Goal: Navigation & Orientation: Find specific page/section

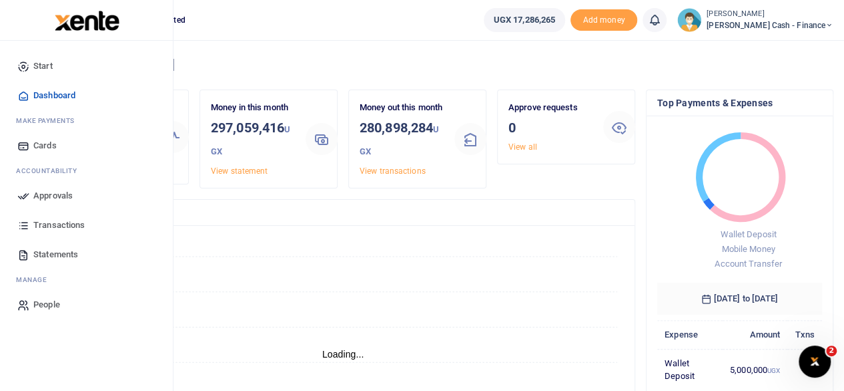
click at [63, 94] on span "Dashboard" at bounding box center [54, 95] width 42 height 13
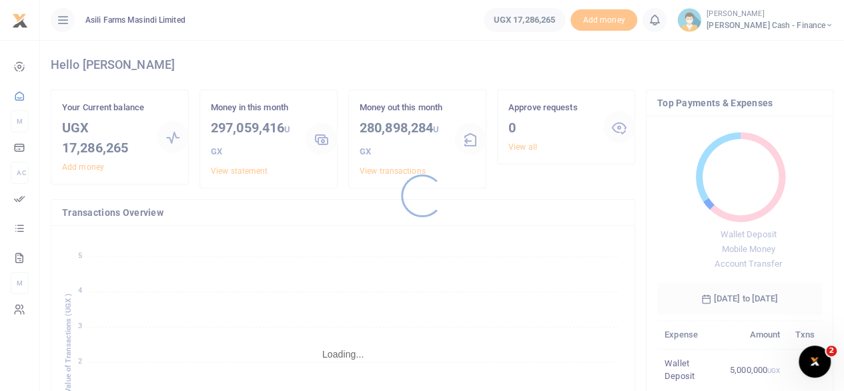
scroll to position [11, 11]
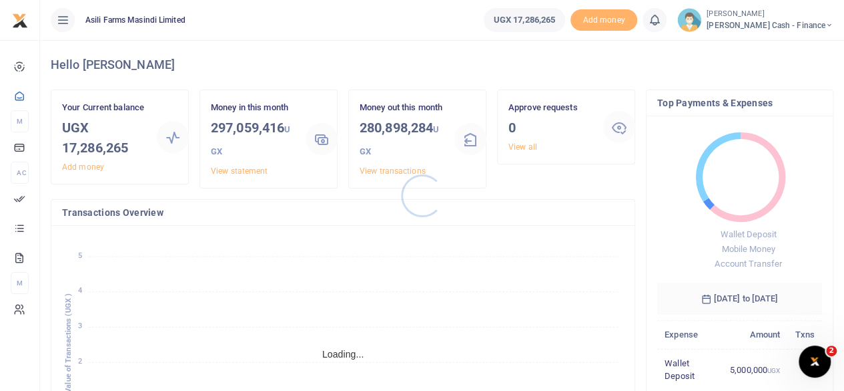
click at [827, 22] on div at bounding box center [422, 195] width 844 height 391
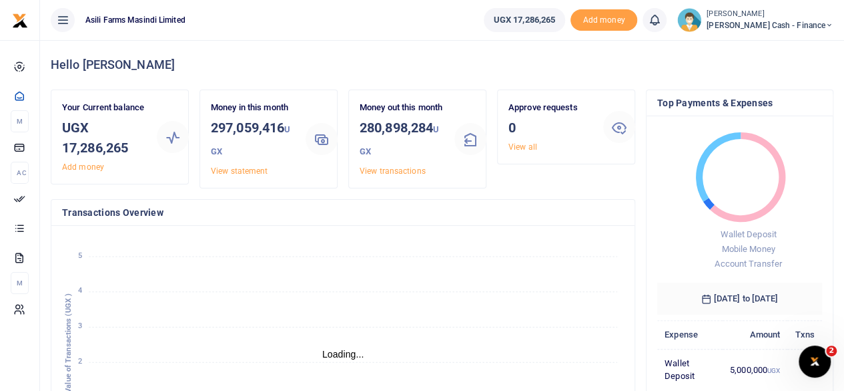
click at [816, 27] on span "[PERSON_NAME] Cash - Finance" at bounding box center [770, 25] width 127 height 12
